Goal: Transaction & Acquisition: Purchase product/service

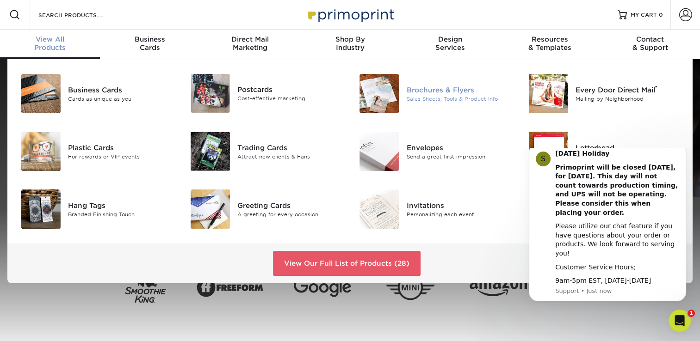
click at [461, 86] on div "Brochures & Flyers" at bounding box center [459, 90] width 106 height 10
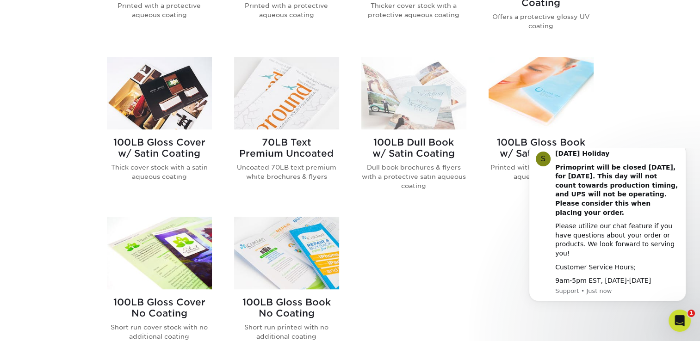
scroll to position [571, 0]
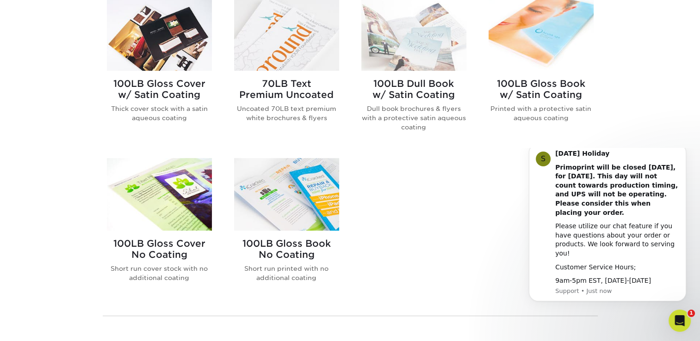
click at [165, 192] on img at bounding box center [159, 194] width 105 height 73
